Goal: Task Accomplishment & Management: Complete application form

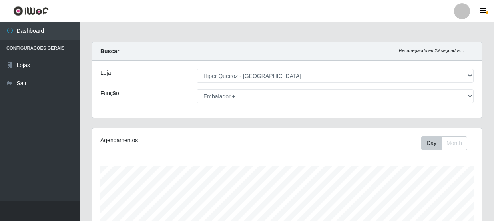
select select "513"
select select "70"
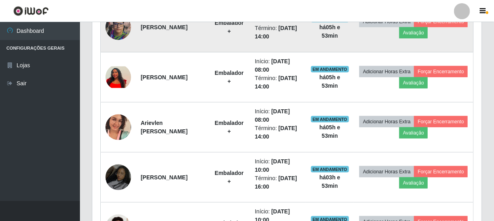
scroll to position [385, 0]
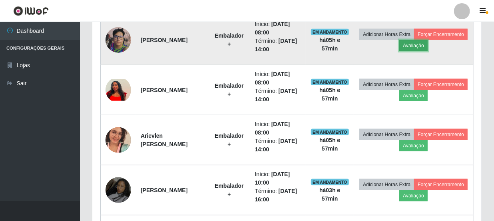
click at [427, 40] on button "Avaliação" at bounding box center [413, 45] width 28 height 11
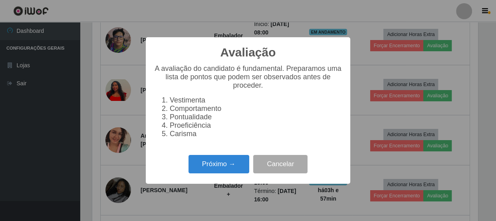
click at [480, 84] on div "Avaliação × A avaliação do candidato é fundamental. Preparamos uma lista de pon…" at bounding box center [248, 110] width 496 height 221
click at [482, 91] on div "Avaliação × A avaliação do candidato é fundamental. Preparamos uma lista de pon…" at bounding box center [248, 110] width 496 height 221
click at [268, 168] on button "Cancelar" at bounding box center [280, 164] width 54 height 19
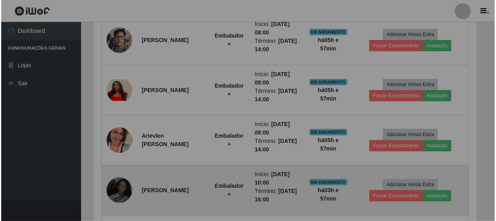
scroll to position [166, 389]
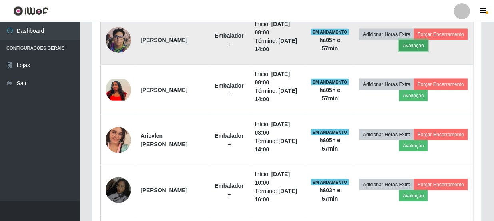
click at [427, 46] on button "Avaliação" at bounding box center [413, 45] width 28 height 11
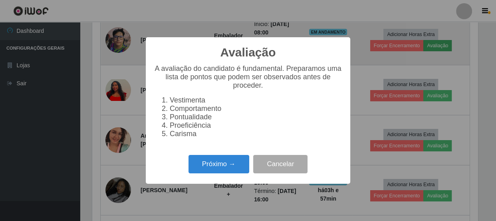
scroll to position [166, 386]
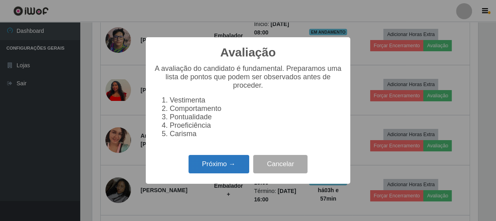
click at [224, 165] on button "Próximo →" at bounding box center [219, 164] width 61 height 19
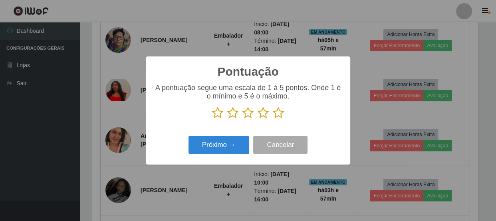
click at [277, 112] on icon at bounding box center [278, 113] width 11 height 12
click at [273, 119] on input "radio" at bounding box center [273, 119] width 0 height 0
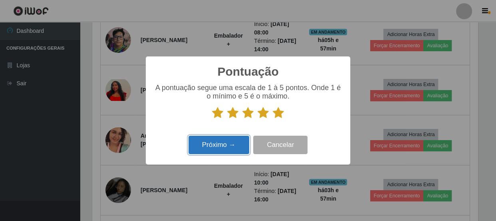
click at [232, 148] on button "Próximo →" at bounding box center [219, 144] width 61 height 19
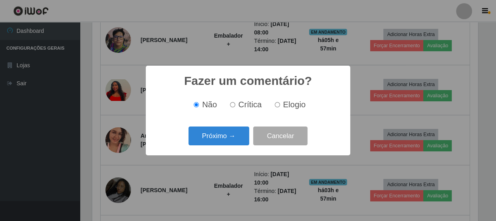
click at [280, 102] on label "Elogio" at bounding box center [289, 104] width 34 height 9
click at [280, 102] on input "Elogio" at bounding box center [277, 104] width 5 height 5
radio input "true"
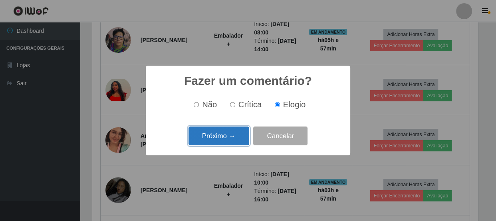
click at [230, 138] on button "Próximo →" at bounding box center [219, 135] width 61 height 19
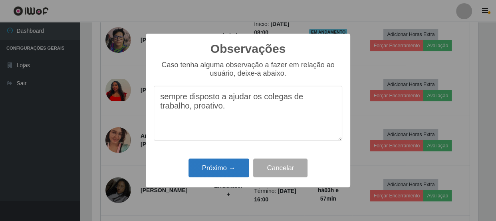
type textarea "sempre disposto a ajudar os colegas de trabalho, proativo."
click at [209, 166] on button "Próximo →" at bounding box center [219, 167] width 61 height 19
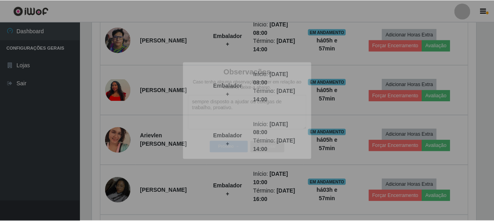
scroll to position [166, 389]
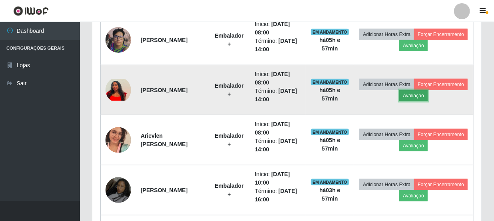
click at [427, 94] on button "Avaliação" at bounding box center [413, 95] width 28 height 11
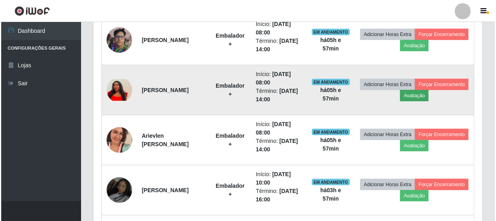
scroll to position [166, 386]
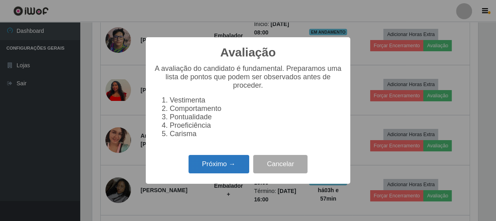
click at [234, 169] on button "Próximo →" at bounding box center [219, 164] width 61 height 19
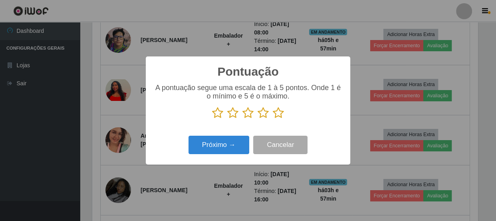
click at [264, 115] on icon at bounding box center [263, 113] width 11 height 12
click at [258, 119] on input "radio" at bounding box center [258, 119] width 0 height 0
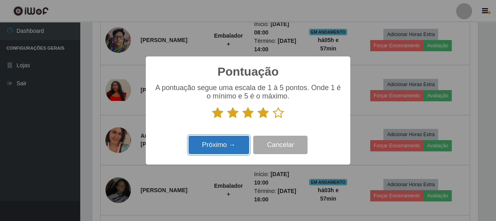
click at [234, 146] on button "Próximo →" at bounding box center [219, 144] width 61 height 19
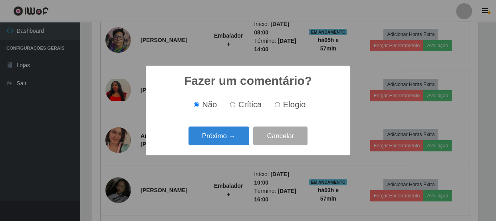
click at [233, 106] on input "Crítica" at bounding box center [232, 104] width 5 height 5
radio input "true"
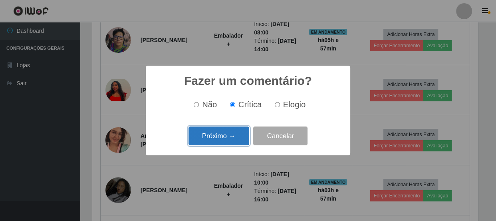
click at [227, 133] on button "Próximo →" at bounding box center [219, 135] width 61 height 19
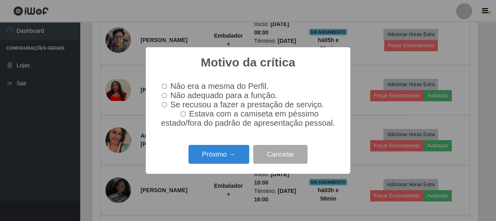
click at [166, 93] on input "Não adequado para a função." at bounding box center [164, 95] width 5 height 5
radio input "true"
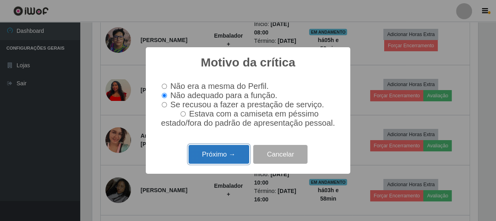
click at [223, 158] on button "Próximo →" at bounding box center [219, 154] width 61 height 19
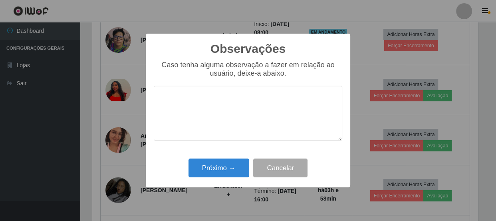
click at [218, 120] on textarea at bounding box center [248, 112] width 189 height 55
type textarea "s"
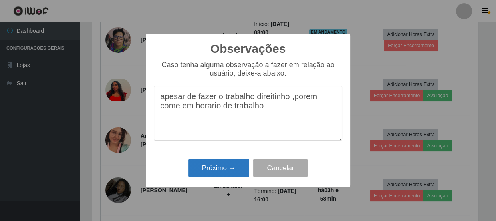
type textarea "apesar de fazer o trabalho direitinho ,porem come em horario de trabalho"
click at [219, 164] on button "Próximo →" at bounding box center [219, 167] width 61 height 19
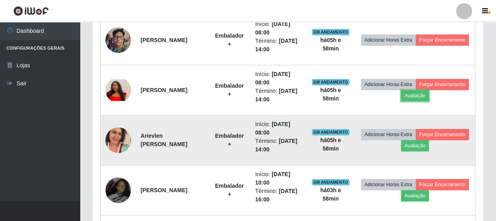
scroll to position [166, 389]
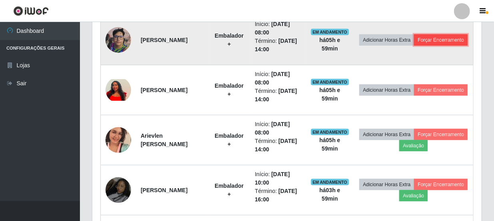
click at [423, 44] on button "Forçar Encerramento" at bounding box center [441, 39] width 54 height 11
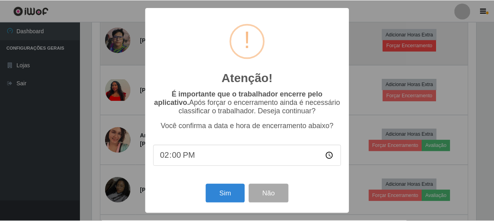
scroll to position [166, 386]
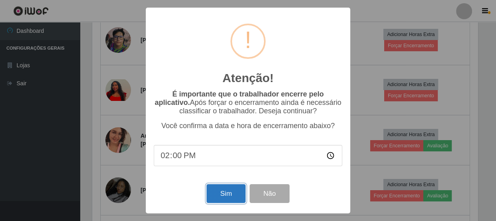
click at [234, 194] on button "Sim" at bounding box center [226, 193] width 39 height 19
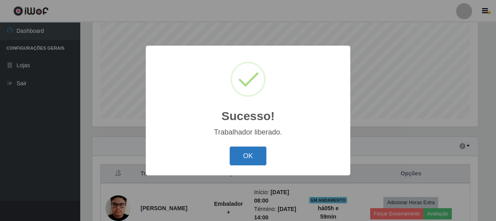
click at [249, 155] on button "OK" at bounding box center [248, 155] width 37 height 19
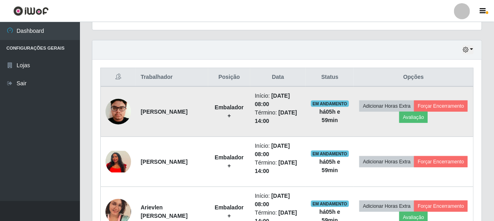
scroll to position [276, 0]
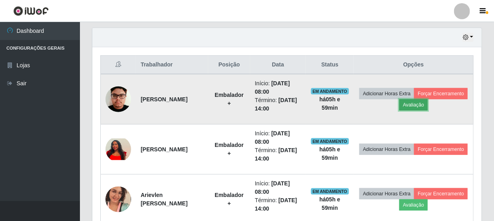
click at [427, 99] on button "Avaliação" at bounding box center [413, 104] width 28 height 11
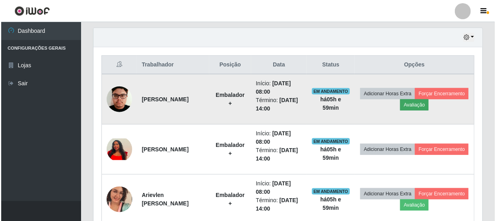
scroll to position [166, 386]
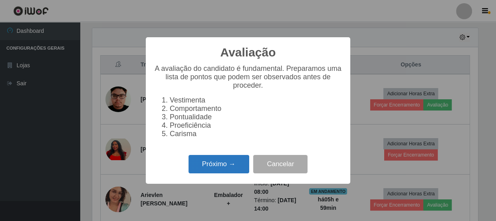
click at [213, 163] on button "Próximo →" at bounding box center [219, 164] width 61 height 19
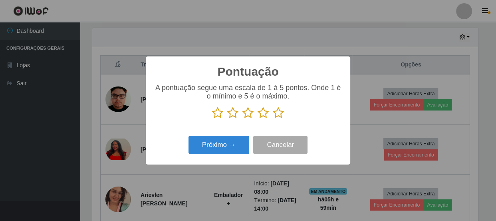
scroll to position [399356, 399135]
click at [246, 115] on icon at bounding box center [248, 113] width 11 height 12
click at [243, 119] on input "radio" at bounding box center [243, 119] width 0 height 0
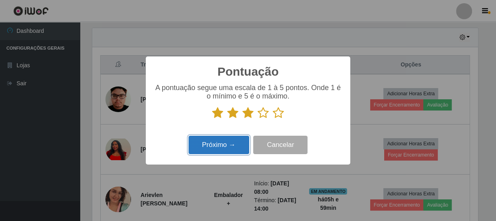
click at [237, 149] on button "Próximo →" at bounding box center [219, 144] width 61 height 19
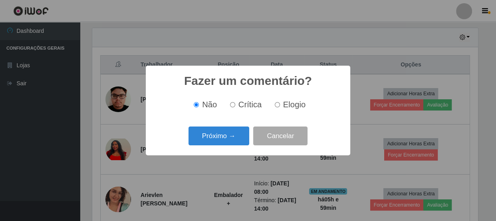
click at [235, 104] on input "Crítica" at bounding box center [232, 104] width 5 height 5
radio input "true"
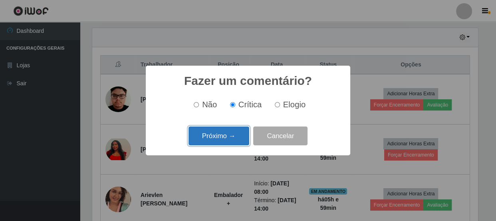
click at [228, 132] on button "Próximo →" at bounding box center [219, 135] width 61 height 19
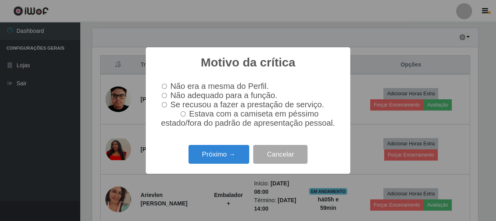
click at [179, 103] on span "Se recusou a fazer a prestação de serviço." at bounding box center [247, 104] width 154 height 9
click at [167, 103] on input "Se recusou a fazer a prestação de serviço." at bounding box center [164, 104] width 5 height 5
radio input "true"
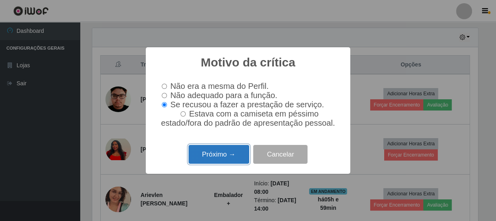
click at [211, 160] on button "Próximo →" at bounding box center [219, 154] width 61 height 19
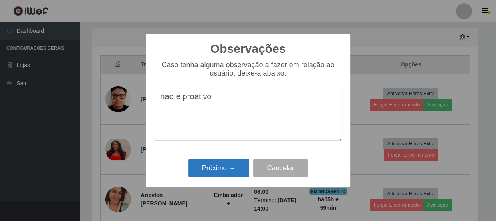
type textarea "nao é proativo"
click at [224, 173] on button "Próximo →" at bounding box center [219, 167] width 61 height 19
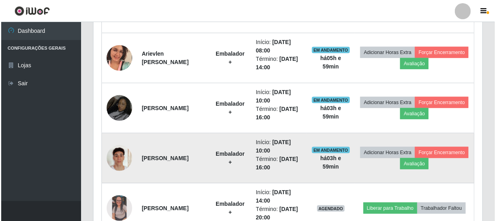
scroll to position [421, 0]
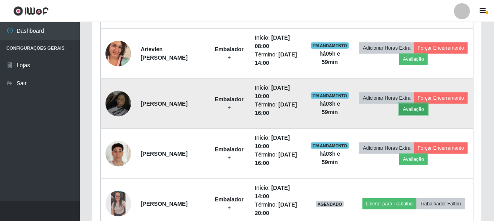
click at [427, 109] on button "Avaliação" at bounding box center [413, 108] width 28 height 11
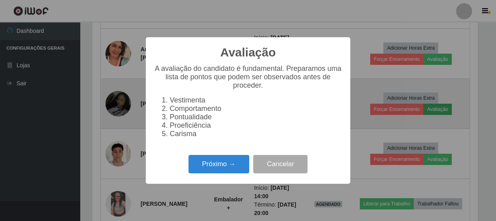
scroll to position [166, 386]
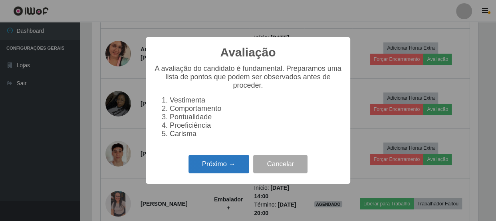
click at [209, 164] on button "Próximo →" at bounding box center [219, 164] width 61 height 19
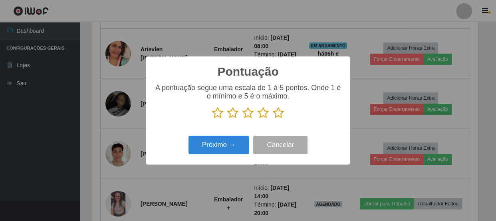
click at [231, 113] on icon at bounding box center [232, 113] width 11 height 12
click at [227, 119] on input "radio" at bounding box center [227, 119] width 0 height 0
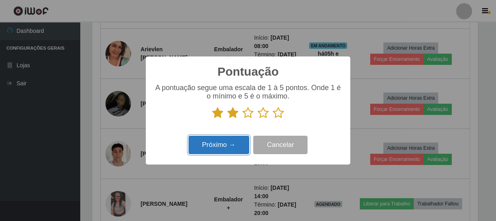
click at [227, 139] on button "Próximo →" at bounding box center [219, 144] width 61 height 19
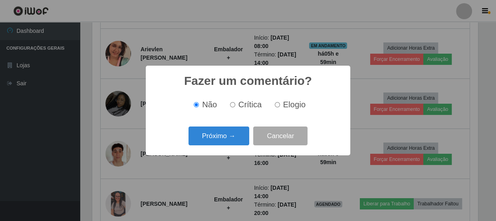
click at [236, 104] on label "Crítica" at bounding box center [244, 104] width 35 height 9
click at [235, 104] on input "Crítica" at bounding box center [232, 104] width 5 height 5
radio input "true"
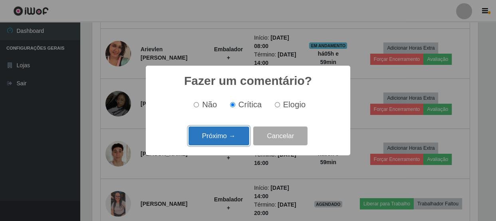
click at [228, 135] on button "Próximo →" at bounding box center [219, 135] width 61 height 19
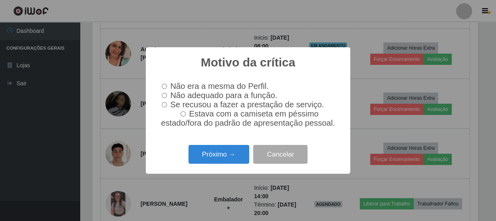
click at [183, 106] on span "Se recusou a fazer a prestação de serviço." at bounding box center [247, 104] width 154 height 9
click at [167, 106] on input "Se recusou a fazer a prestação de serviço." at bounding box center [164, 104] width 5 height 5
radio input "true"
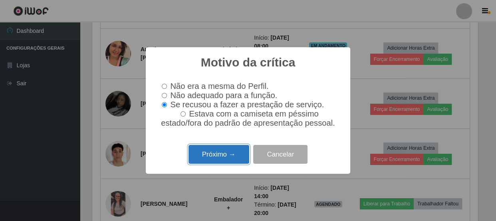
click at [224, 161] on button "Próximo →" at bounding box center [219, 154] width 61 height 19
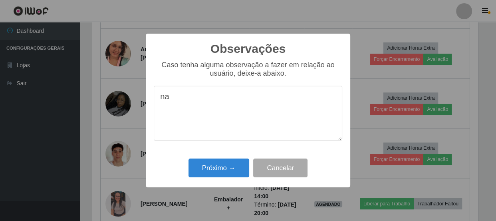
type textarea "n"
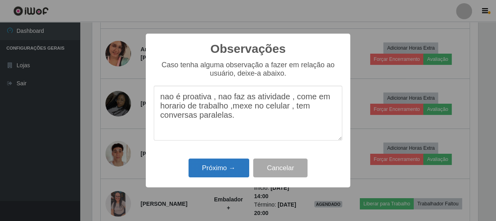
type textarea "nao é proativa , nao faz as atividade , come em horario de trabalho ,mexe no ce…"
click at [228, 168] on button "Próximo →" at bounding box center [219, 167] width 61 height 19
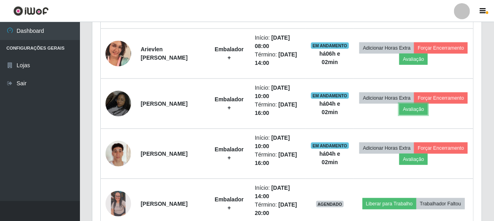
scroll to position [166, 389]
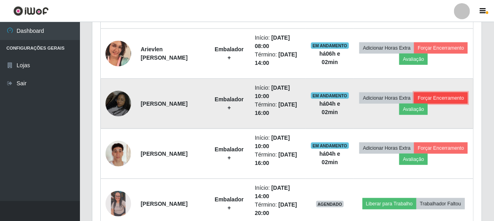
click at [414, 103] on button "Forçar Encerramento" at bounding box center [441, 97] width 54 height 11
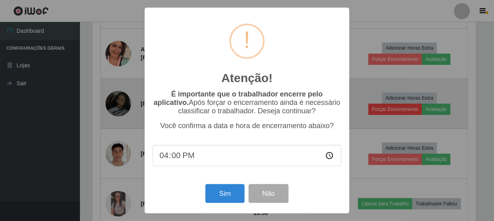
scroll to position [166, 386]
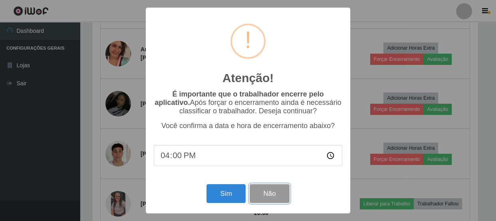
click at [277, 193] on button "Não" at bounding box center [270, 193] width 40 height 19
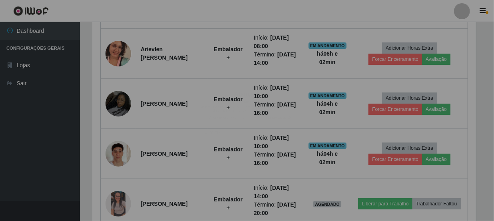
scroll to position [166, 389]
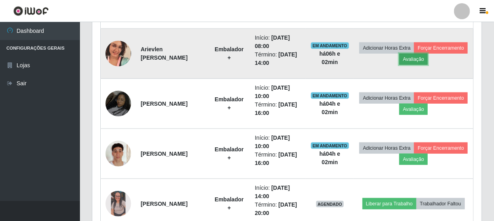
click at [427, 57] on button "Avaliação" at bounding box center [413, 59] width 28 height 11
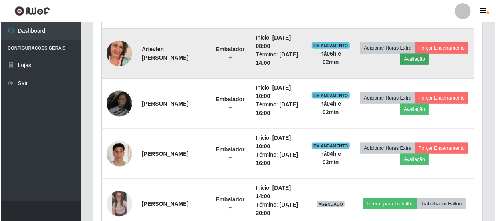
scroll to position [166, 386]
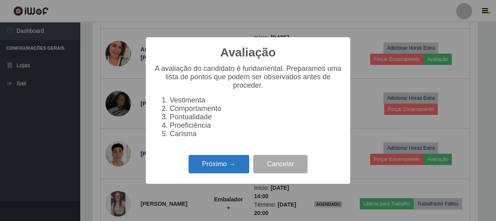
click at [218, 165] on button "Próximo →" at bounding box center [219, 164] width 61 height 19
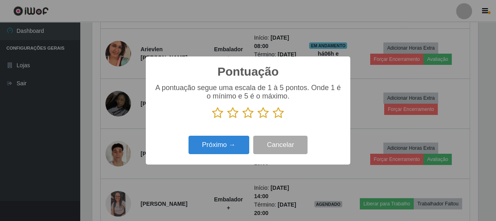
scroll to position [399356, 399135]
click at [249, 115] on icon at bounding box center [248, 113] width 11 height 12
click at [243, 119] on input "radio" at bounding box center [243, 119] width 0 height 0
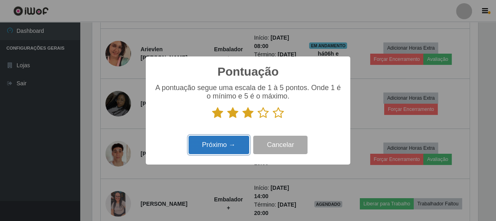
click at [233, 143] on button "Próximo →" at bounding box center [219, 144] width 61 height 19
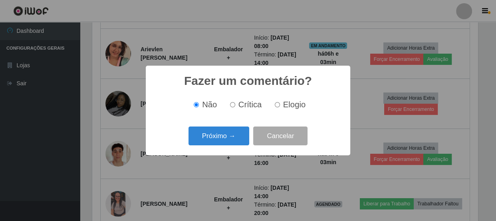
click at [235, 104] on input "Crítica" at bounding box center [232, 104] width 5 height 5
radio input "true"
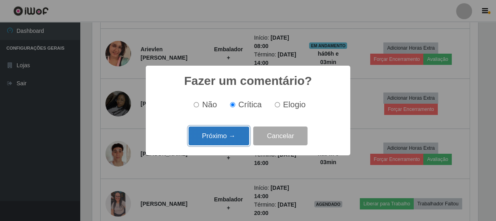
click at [231, 133] on button "Próximo →" at bounding box center [219, 135] width 61 height 19
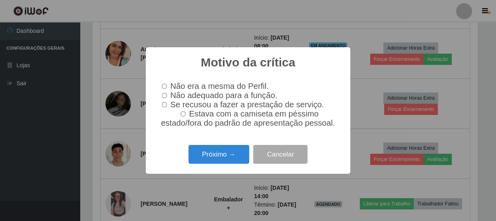
click at [171, 95] on span "Não adequado para a função." at bounding box center [223, 95] width 107 height 9
click at [167, 95] on input "Não adequado para a função." at bounding box center [164, 95] width 5 height 5
radio input "true"
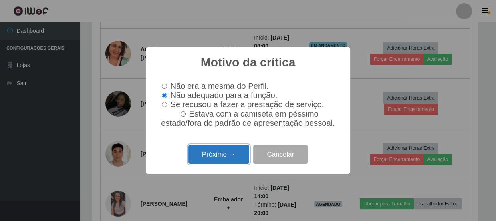
click at [213, 163] on button "Próximo →" at bounding box center [219, 154] width 61 height 19
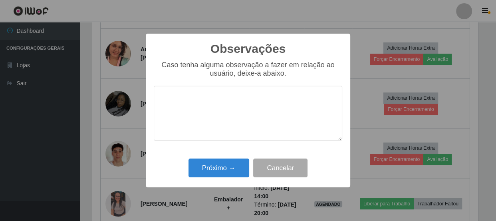
click at [219, 111] on textarea at bounding box center [248, 112] width 189 height 55
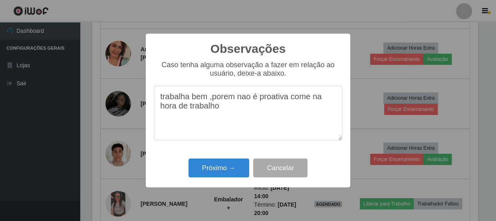
click at [241, 110] on textarea "trabalha bem ,porem nao é proativa come na hora de trabalho" at bounding box center [248, 112] width 189 height 55
type textarea "trabalha bem ,porem nao é proativa come na hora de trabalho"
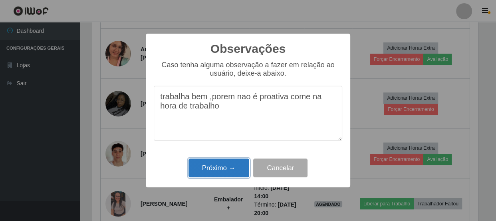
click at [223, 165] on button "Próximo →" at bounding box center [219, 167] width 61 height 19
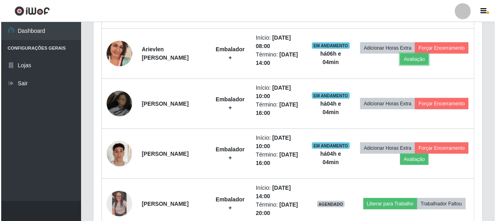
scroll to position [166, 389]
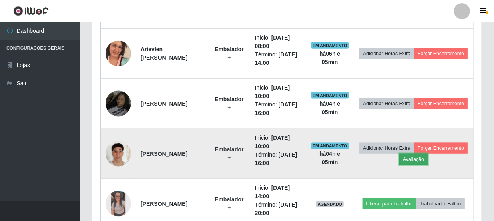
click at [427, 157] on button "Avaliação" at bounding box center [413, 158] width 28 height 11
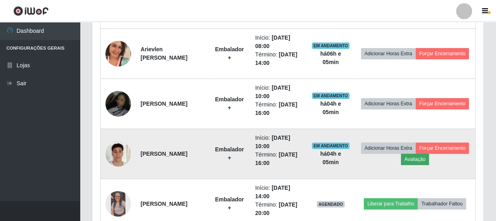
scroll to position [166, 386]
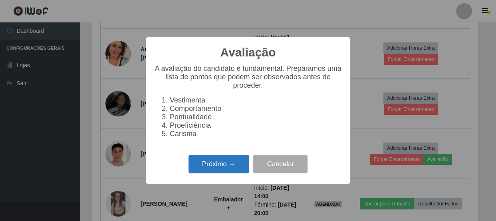
click at [235, 163] on button "Próximo →" at bounding box center [219, 164] width 61 height 19
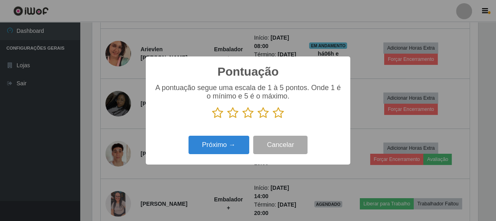
click at [264, 112] on icon at bounding box center [263, 113] width 11 height 12
click at [258, 119] on input "radio" at bounding box center [258, 119] width 0 height 0
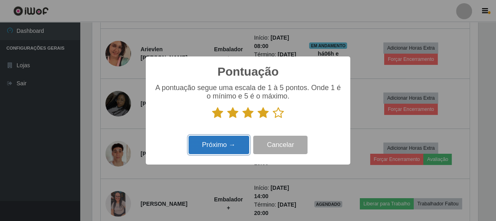
click at [233, 143] on button "Próximo →" at bounding box center [219, 144] width 61 height 19
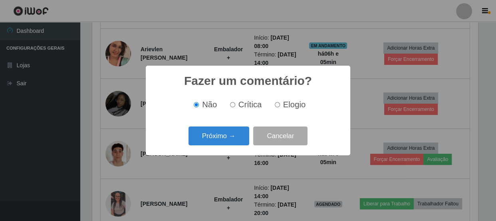
click at [276, 106] on input "Elogio" at bounding box center [277, 104] width 5 height 5
radio input "true"
click at [237, 106] on label "Crítica" at bounding box center [244, 104] width 35 height 9
click at [235, 106] on input "Crítica" at bounding box center [232, 104] width 5 height 5
radio input "true"
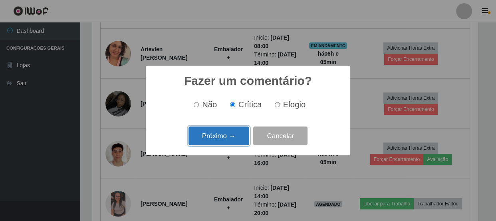
click at [239, 135] on button "Próximo →" at bounding box center [219, 135] width 61 height 19
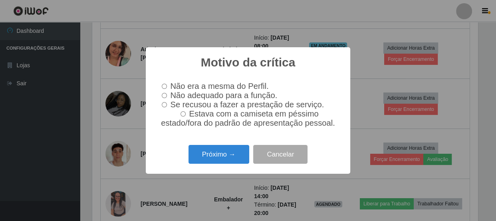
click at [165, 93] on input "Não adequado para a função." at bounding box center [164, 95] width 5 height 5
radio input "true"
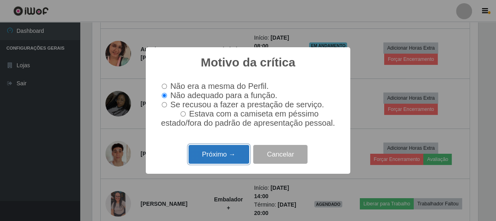
click at [212, 160] on button "Próximo →" at bounding box center [219, 154] width 61 height 19
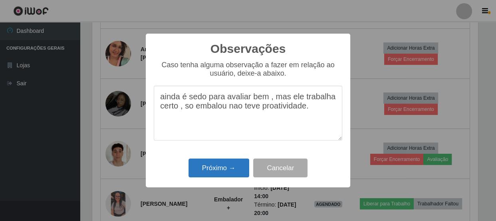
type textarea "ainda é sedo para avaliar bem , mas ele trabalha certo , so embalou nao teve pr…"
click at [211, 166] on button "Próximo →" at bounding box center [219, 167] width 61 height 19
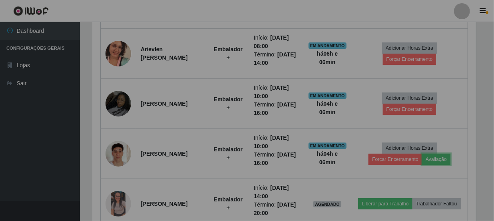
scroll to position [166, 389]
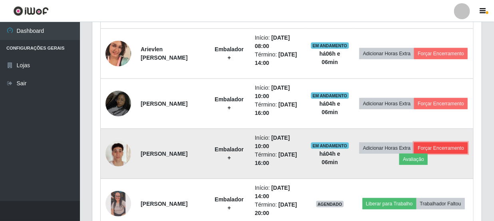
click at [414, 153] on button "Forçar Encerramento" at bounding box center [441, 147] width 54 height 11
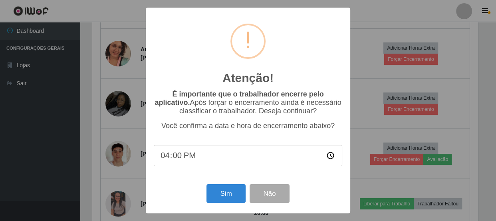
drag, startPoint x: 377, startPoint y: 87, endPoint x: 212, endPoint y: 169, distance: 183.9
click at [212, 169] on div "É importante que o trabalhador encerre pelo aplicativo. Após forçar o encerrame…" at bounding box center [248, 132] width 189 height 84
click at [275, 194] on button "Não" at bounding box center [270, 193] width 40 height 19
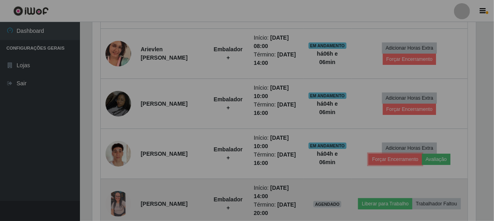
scroll to position [166, 389]
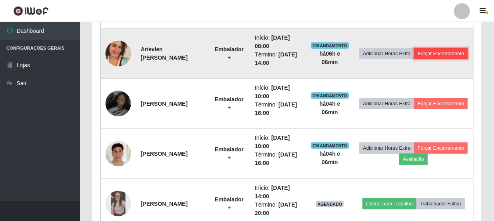
click at [416, 53] on button "Forçar Encerramento" at bounding box center [441, 53] width 54 height 11
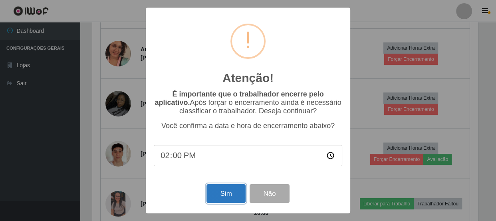
click at [227, 198] on button "Sim" at bounding box center [226, 193] width 39 height 19
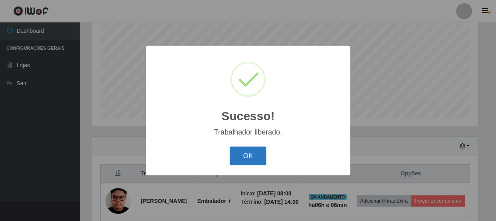
click at [252, 159] on button "OK" at bounding box center [248, 155] width 37 height 19
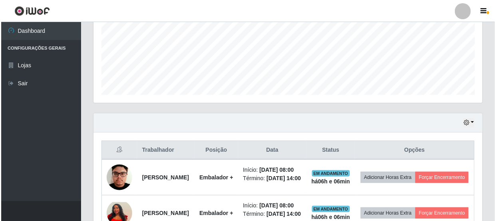
scroll to position [204, 0]
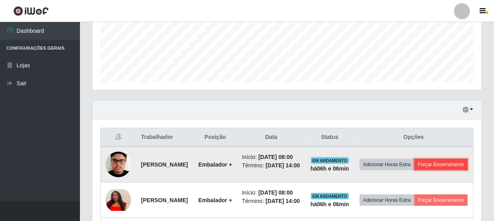
click at [432, 170] on button "Forçar Encerramento" at bounding box center [441, 164] width 54 height 11
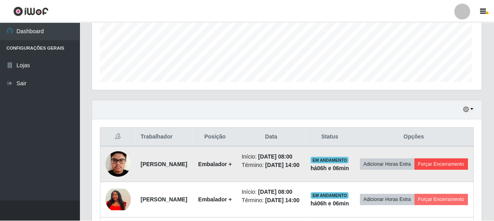
scroll to position [166, 386]
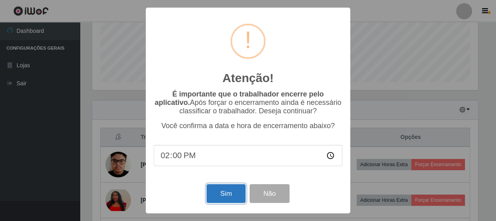
click at [222, 199] on button "Sim" at bounding box center [226, 193] width 39 height 19
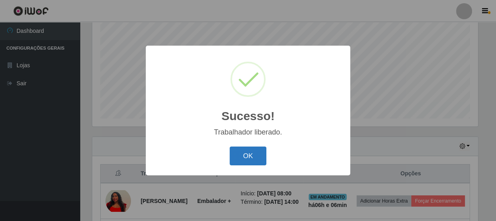
click at [243, 155] on button "OK" at bounding box center [248, 155] width 37 height 19
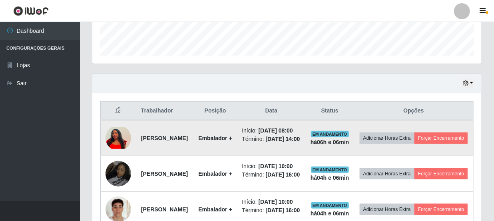
scroll to position [240, 0]
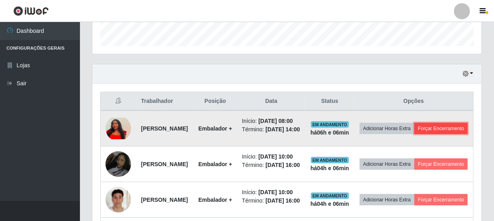
click at [427, 134] on button "Forçar Encerramento" at bounding box center [441, 128] width 54 height 11
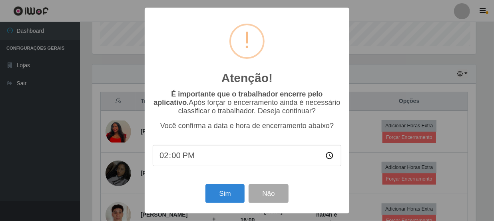
scroll to position [166, 386]
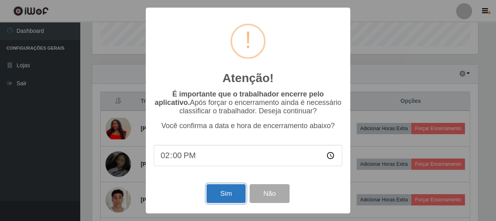
click at [226, 190] on button "Sim" at bounding box center [226, 193] width 39 height 19
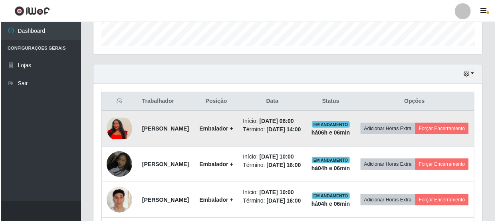
scroll to position [0, 0]
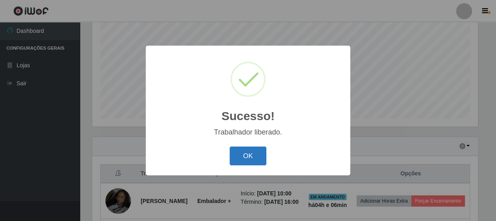
click at [252, 155] on button "OK" at bounding box center [248, 155] width 37 height 19
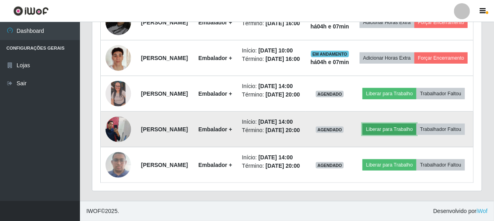
click at [416, 129] on button "Liberar para Trabalho" at bounding box center [389, 128] width 54 height 11
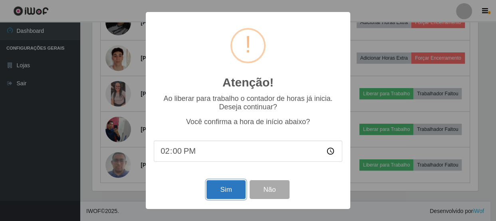
click at [220, 189] on button "Sim" at bounding box center [226, 189] width 39 height 19
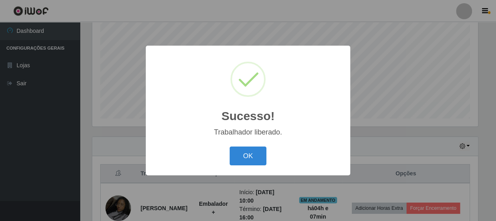
click at [255, 159] on button "OK" at bounding box center [248, 155] width 37 height 19
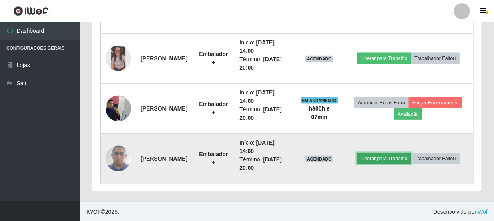
click at [411, 153] on button "Liberar para Trabalho" at bounding box center [384, 158] width 54 height 11
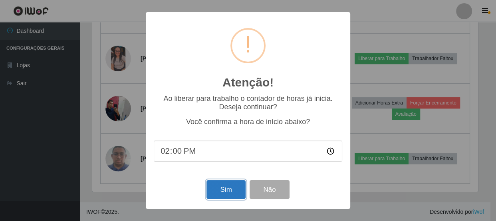
click at [228, 192] on button "Sim" at bounding box center [226, 189] width 39 height 19
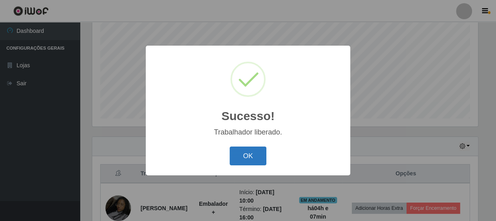
click at [259, 155] on button "OK" at bounding box center [248, 155] width 37 height 19
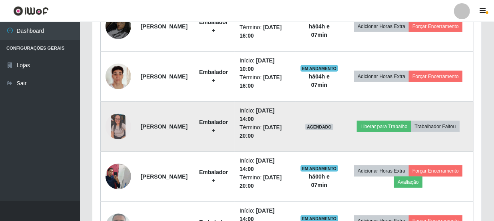
click at [121, 123] on img at bounding box center [118, 126] width 26 height 26
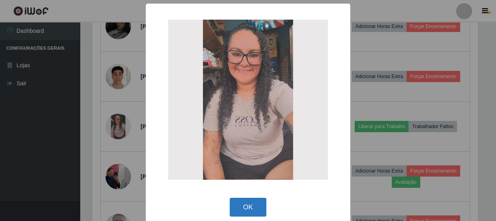
click at [240, 208] on button "OK" at bounding box center [248, 206] width 37 height 19
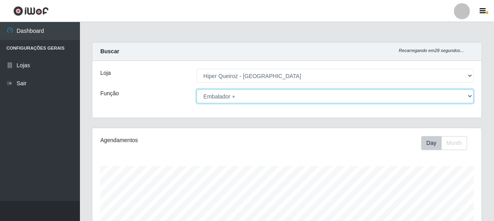
click at [471, 95] on select "[Selecione...] Embalador Embalador + Embalador ++ Operador de Caixa Operador de…" at bounding box center [335, 96] width 277 height 14
click at [197, 89] on select "[Selecione...] Embalador Embalador + Embalador ++ Operador de Caixa Operador de…" at bounding box center [335, 96] width 277 height 14
click at [468, 98] on select "[Selecione...] Embalador Embalador + Embalador ++ Operador de Caixa Operador de…" at bounding box center [335, 96] width 277 height 14
click at [197, 89] on select "[Selecione...] Embalador Embalador + Embalador ++ Operador de Caixa Operador de…" at bounding box center [335, 96] width 277 height 14
click at [469, 97] on select "[Selecione...] Embalador Embalador + Embalador ++ Operador de Caixa Operador de…" at bounding box center [335, 96] width 277 height 14
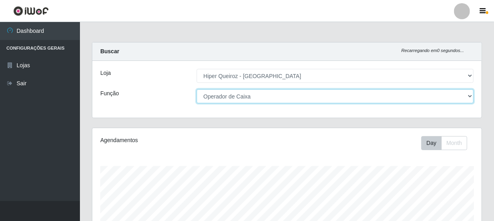
select select "72"
click at [197, 89] on select "[Selecione...] Embalador Embalador + Embalador ++ Operador de Caixa Operador de…" at bounding box center [335, 96] width 277 height 14
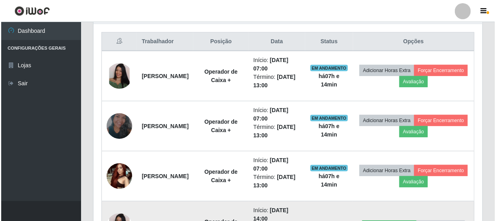
scroll to position [327, 0]
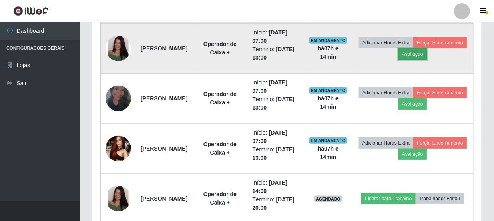
click at [427, 51] on button "Avaliação" at bounding box center [412, 53] width 28 height 11
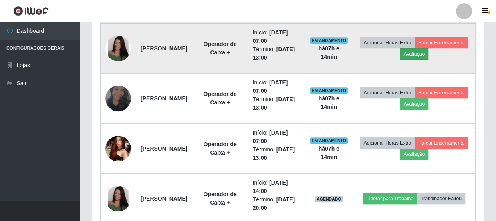
scroll to position [166, 386]
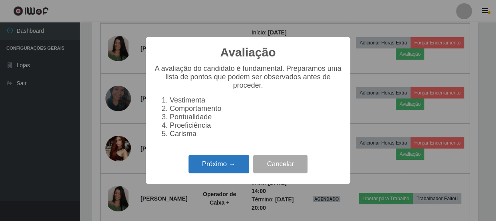
click at [212, 162] on button "Próximo →" at bounding box center [219, 164] width 61 height 19
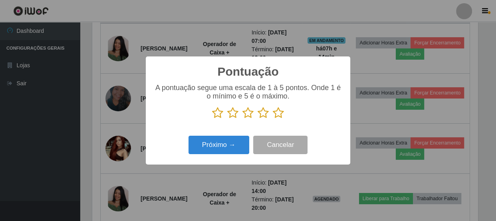
scroll to position [399356, 399135]
click at [280, 113] on icon at bounding box center [278, 113] width 11 height 12
click at [273, 119] on input "radio" at bounding box center [273, 119] width 0 height 0
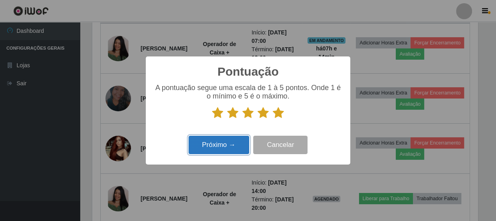
click at [217, 143] on button "Próximo →" at bounding box center [219, 144] width 61 height 19
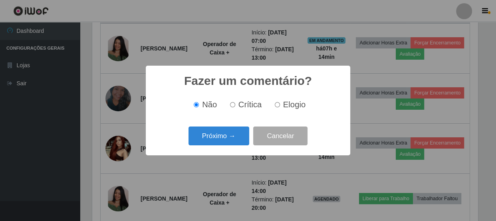
click at [277, 106] on input "Elogio" at bounding box center [277, 104] width 5 height 5
radio input "true"
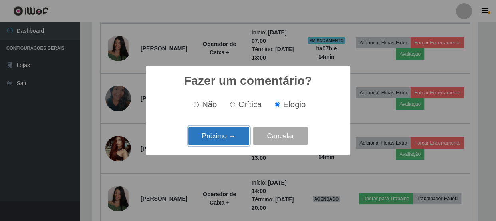
click at [215, 137] on button "Próximo →" at bounding box center [219, 135] width 61 height 19
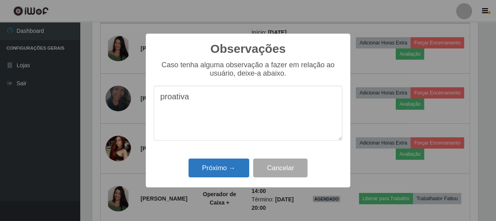
type textarea "proativa"
click at [212, 165] on button "Próximo →" at bounding box center [219, 167] width 61 height 19
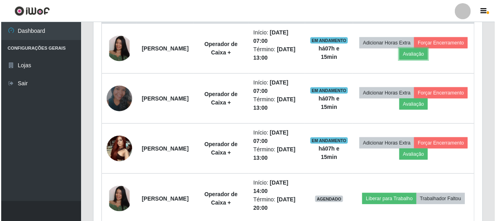
scroll to position [166, 389]
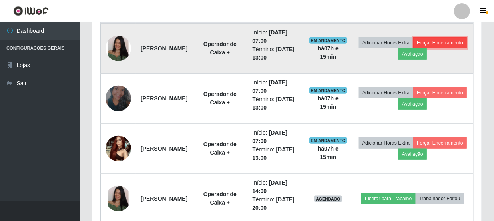
click at [413, 48] on button "Forçar Encerramento" at bounding box center [440, 42] width 54 height 11
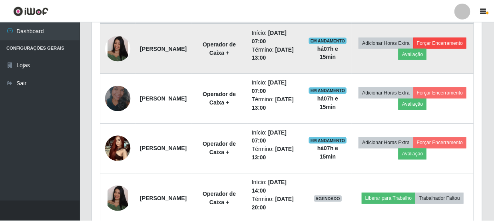
scroll to position [166, 386]
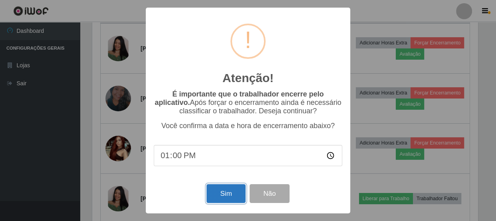
click at [217, 190] on button "Sim" at bounding box center [226, 193] width 39 height 19
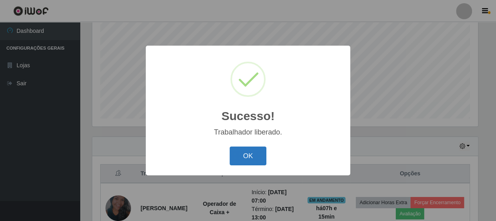
click at [248, 157] on button "OK" at bounding box center [248, 155] width 37 height 19
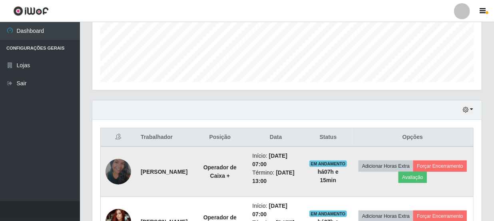
scroll to position [240, 0]
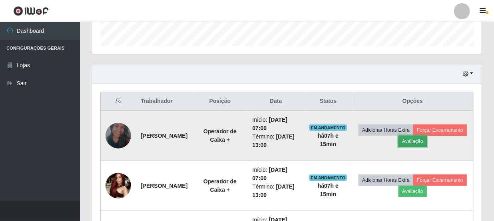
click at [427, 138] on button "Avaliação" at bounding box center [412, 140] width 28 height 11
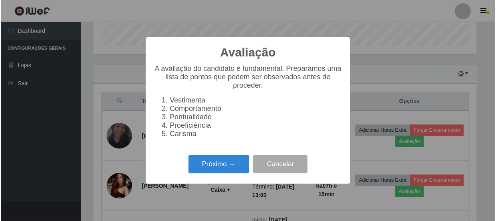
scroll to position [166, 386]
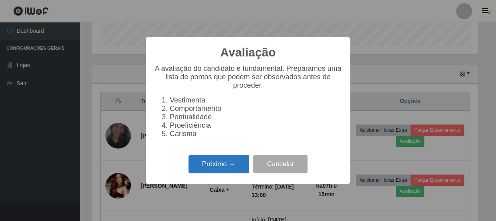
click at [224, 165] on button "Próximo →" at bounding box center [219, 164] width 61 height 19
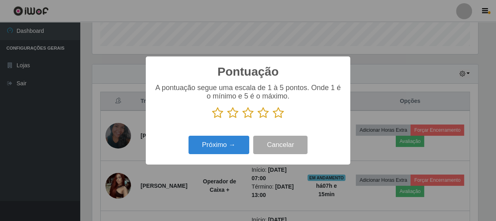
click at [279, 112] on icon at bounding box center [278, 113] width 11 height 12
click at [273, 119] on input "radio" at bounding box center [273, 119] width 0 height 0
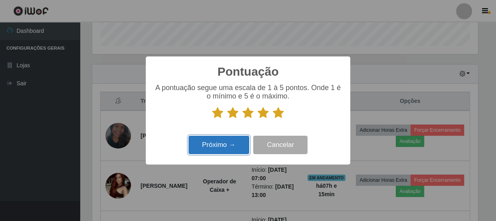
click at [218, 144] on button "Próximo →" at bounding box center [219, 144] width 61 height 19
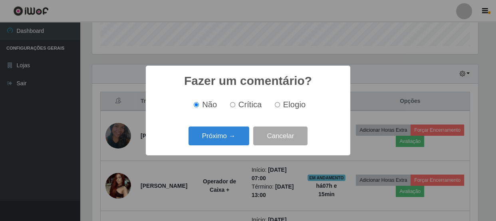
click at [280, 106] on label "Elogio" at bounding box center [289, 104] width 34 height 9
click at [280, 106] on input "Elogio" at bounding box center [277, 104] width 5 height 5
radio input "true"
click at [235, 106] on input "Crítica" at bounding box center [232, 104] width 5 height 5
radio input "true"
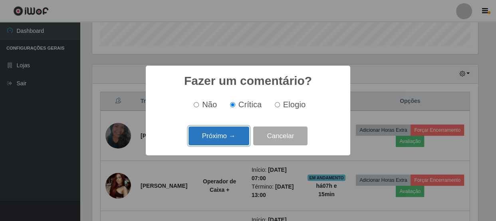
click at [233, 134] on button "Próximo →" at bounding box center [219, 135] width 61 height 19
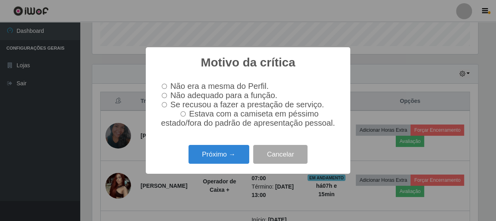
click at [163, 93] on input "Não adequado para a função." at bounding box center [164, 95] width 5 height 5
radio input "true"
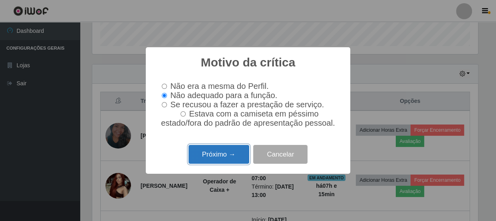
click at [222, 155] on button "Próximo →" at bounding box center [219, 154] width 61 height 19
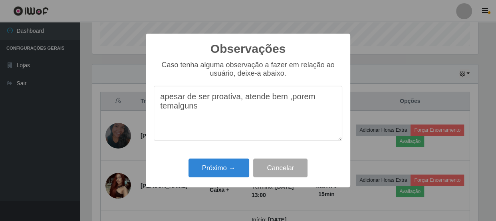
click at [173, 111] on textarea "apesar de ser proativa, atende bem ,porem temalguns" at bounding box center [248, 112] width 189 height 55
click at [208, 110] on textarea "apesar de ser proativa, atende bem ,porem tem alguns" at bounding box center [248, 112] width 189 height 55
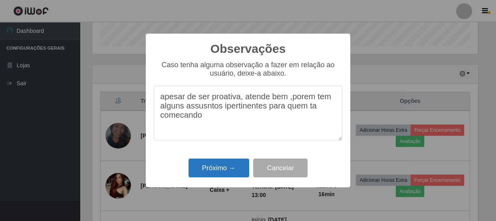
type textarea "apesar de ser proativa, atende bem ,porem tem alguns assusntos ipertinentes par…"
click at [232, 162] on button "Próximo →" at bounding box center [219, 167] width 61 height 19
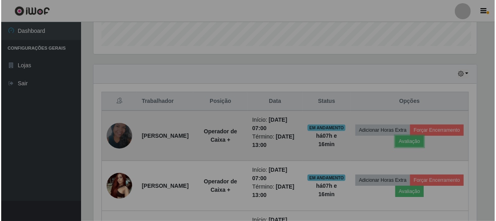
scroll to position [166, 389]
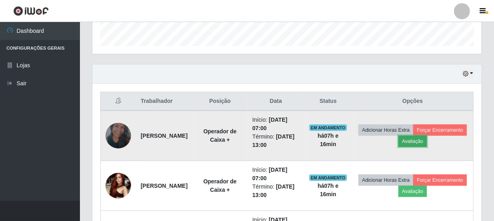
click at [427, 139] on button "Avaliação" at bounding box center [412, 140] width 28 height 11
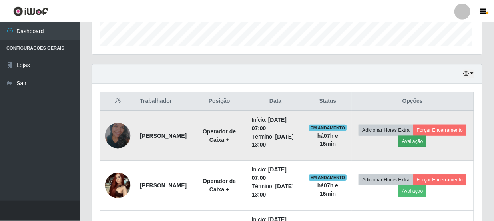
scroll to position [166, 386]
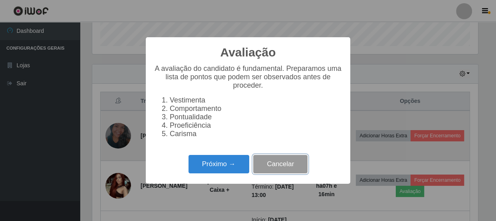
click at [273, 164] on button "Cancelar" at bounding box center [280, 164] width 54 height 19
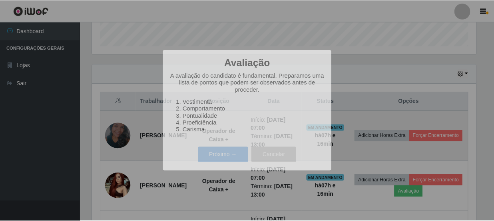
scroll to position [166, 389]
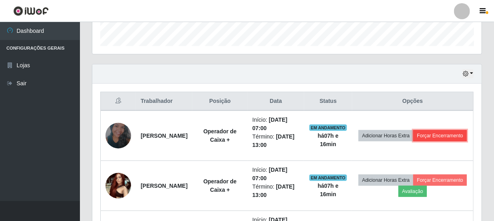
click at [413, 137] on button "Forçar Encerramento" at bounding box center [440, 135] width 54 height 11
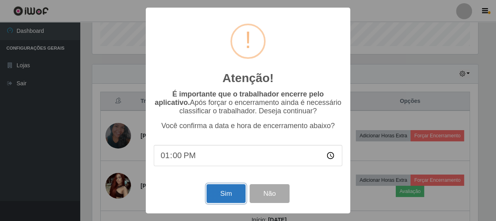
click at [223, 195] on button "Sim" at bounding box center [226, 193] width 39 height 19
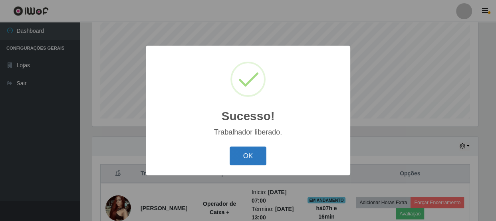
click at [254, 158] on button "OK" at bounding box center [248, 155] width 37 height 19
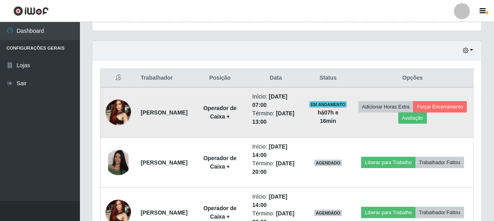
scroll to position [276, 0]
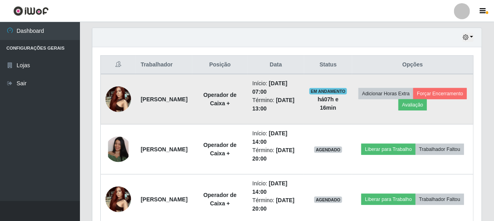
click at [126, 94] on img at bounding box center [118, 99] width 26 height 34
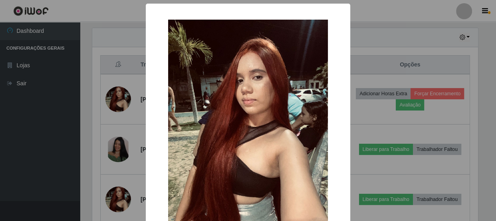
click at [364, 66] on div "× OK Cancel" at bounding box center [248, 110] width 496 height 221
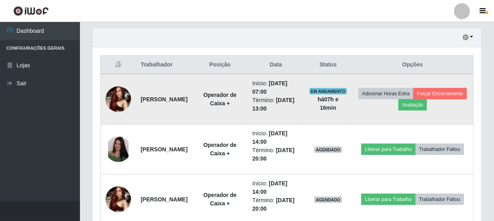
scroll to position [166, 389]
click at [427, 103] on button "Avaliação" at bounding box center [412, 104] width 28 height 11
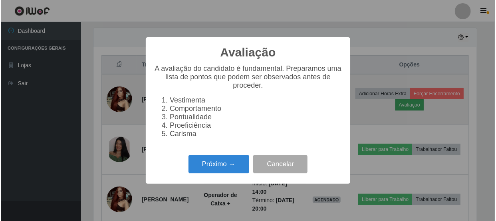
scroll to position [166, 386]
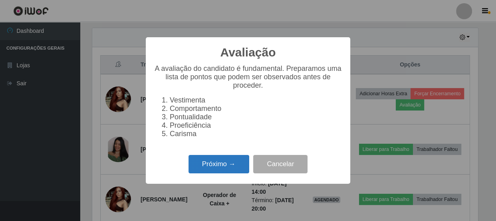
click at [235, 167] on button "Próximo →" at bounding box center [219, 164] width 61 height 19
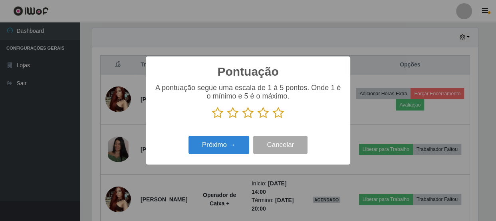
scroll to position [399356, 399135]
click at [245, 114] on icon at bounding box center [248, 113] width 11 height 12
click at [243, 119] on input "radio" at bounding box center [243, 119] width 0 height 0
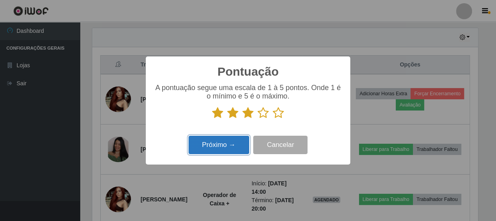
click at [232, 140] on button "Próximo →" at bounding box center [219, 144] width 61 height 19
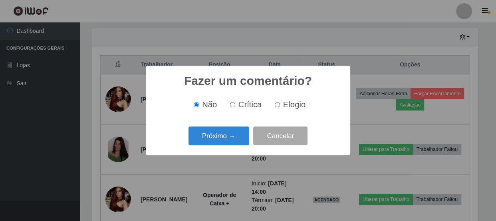
click at [279, 104] on input "Elogio" at bounding box center [277, 104] width 5 height 5
radio input "true"
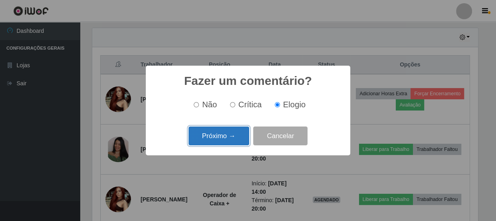
click at [229, 137] on button "Próximo →" at bounding box center [219, 135] width 61 height 19
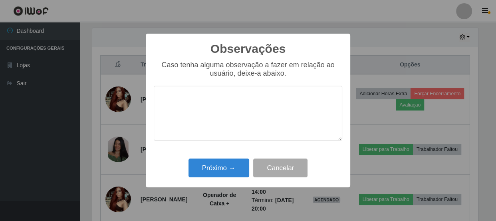
click at [220, 115] on textarea at bounding box center [248, 112] width 189 height 55
type textarea "t"
type textarea "P"
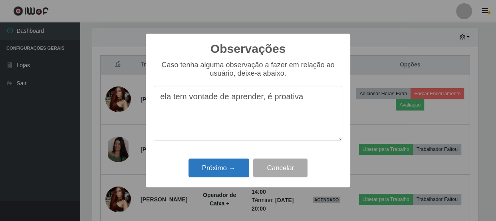
type textarea "ela tem vontade de aprender, é proativa"
click at [221, 164] on button "Próximo →" at bounding box center [219, 167] width 61 height 19
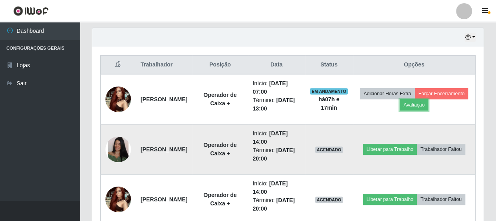
scroll to position [166, 389]
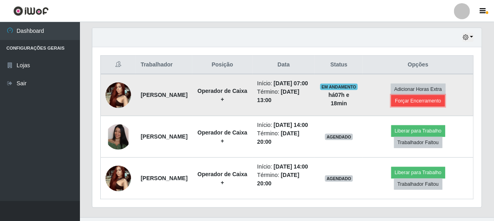
click at [430, 101] on button "Forçar Encerramento" at bounding box center [418, 100] width 54 height 11
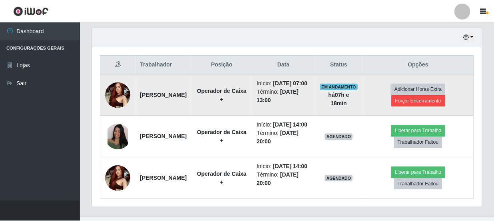
scroll to position [166, 386]
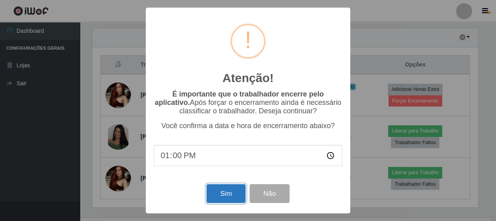
click at [228, 199] on button "Sim" at bounding box center [226, 193] width 39 height 19
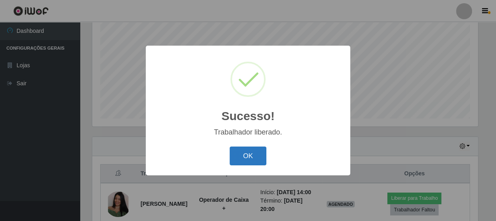
click at [237, 157] on button "OK" at bounding box center [248, 155] width 37 height 19
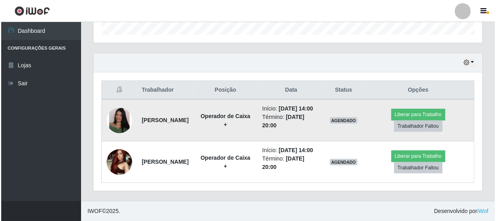
scroll to position [267, 0]
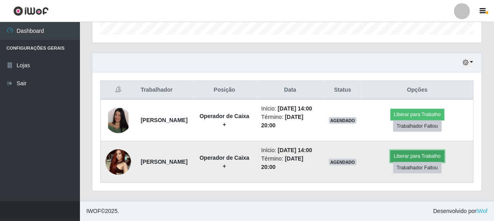
click at [427, 150] on button "Liberar para Trabalho" at bounding box center [417, 155] width 54 height 11
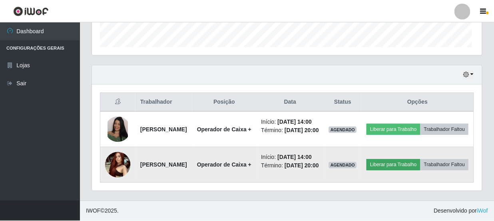
scroll to position [166, 386]
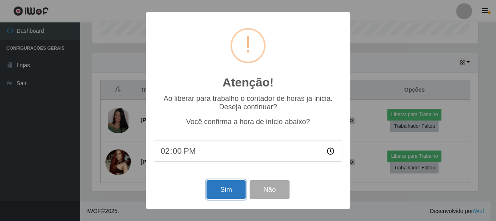
click at [230, 186] on button "Sim" at bounding box center [226, 189] width 39 height 19
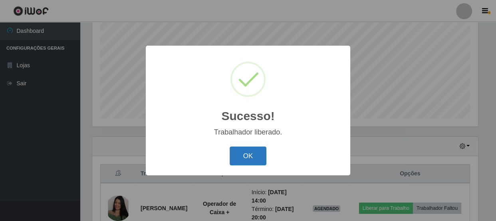
click at [252, 158] on button "OK" at bounding box center [248, 155] width 37 height 19
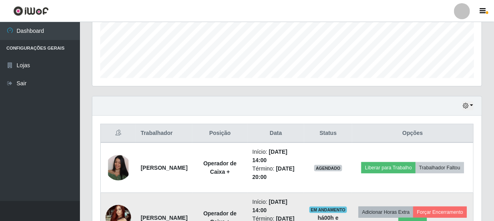
scroll to position [267, 0]
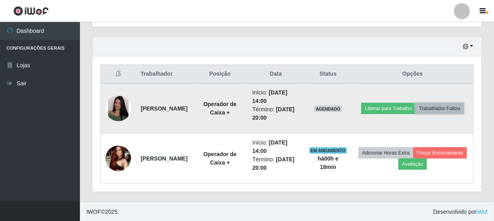
click at [416, 111] on button "Trabalhador Faltou" at bounding box center [440, 108] width 48 height 11
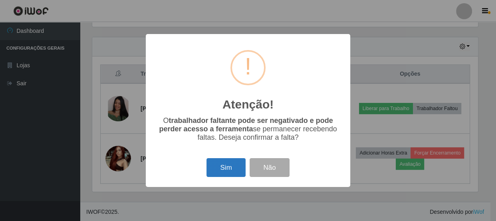
click at [229, 167] on button "Sim" at bounding box center [226, 167] width 39 height 19
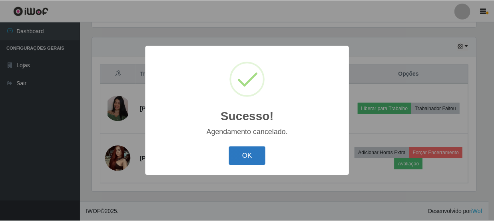
scroll to position [217, 0]
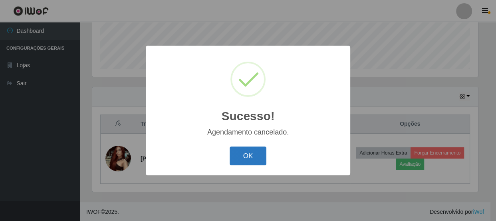
click at [248, 151] on button "OK" at bounding box center [248, 155] width 37 height 19
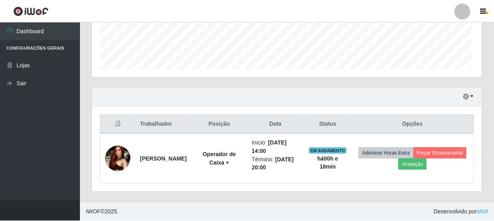
scroll to position [399356, 399132]
